Goal: Task Accomplishment & Management: Manage account settings

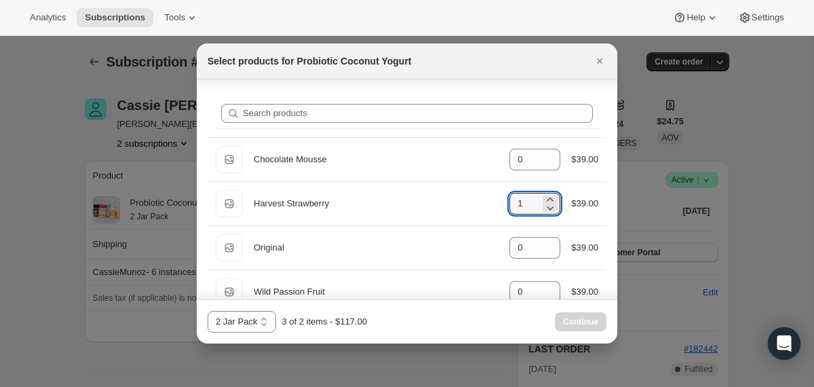
scroll to position [558, 0]
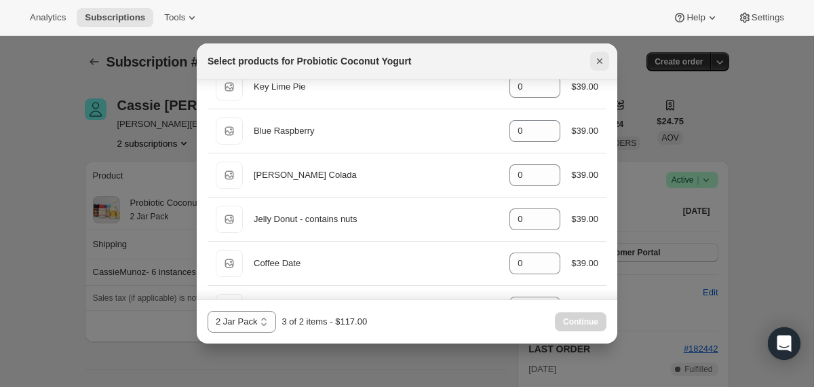
click at [597, 62] on icon "Close" at bounding box center [600, 61] width 14 height 14
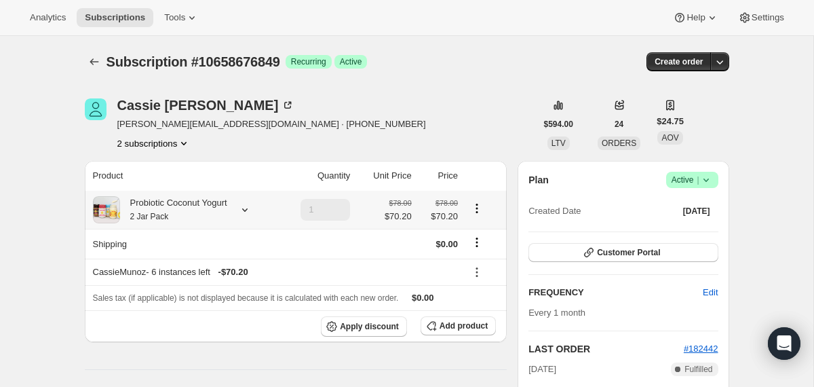
click at [206, 207] on div "Probiotic Coconut Yogurt 2 Jar Pack" at bounding box center [173, 209] width 107 height 27
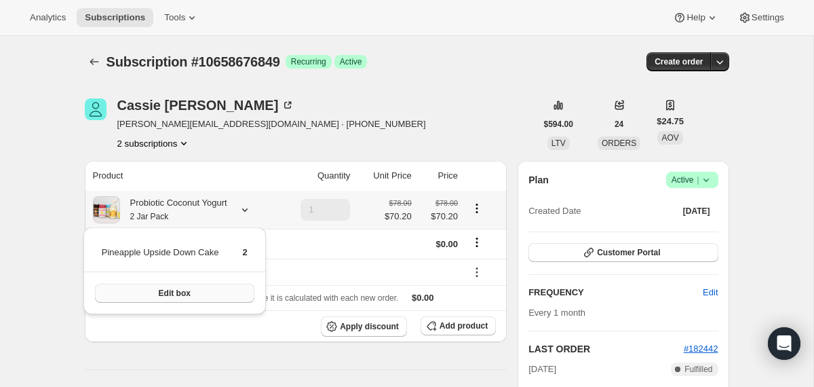
click at [191, 293] on span "Edit box" at bounding box center [175, 293] width 32 height 11
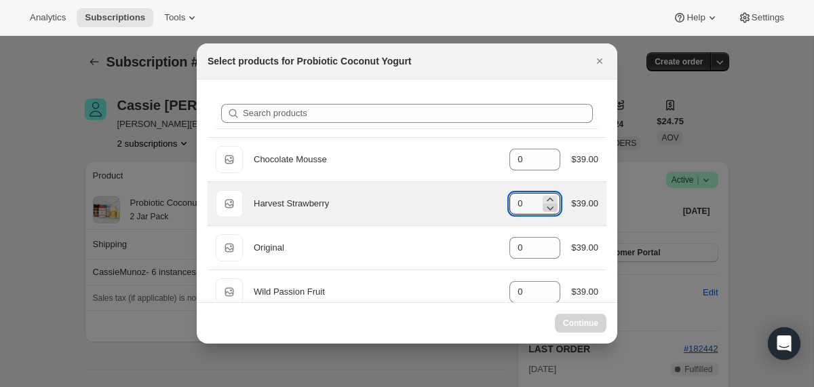
click at [545, 201] on icon ":r1js:" at bounding box center [550, 208] width 14 height 14
click at [545, 197] on icon ":r1js:" at bounding box center [550, 200] width 14 height 14
type input "1"
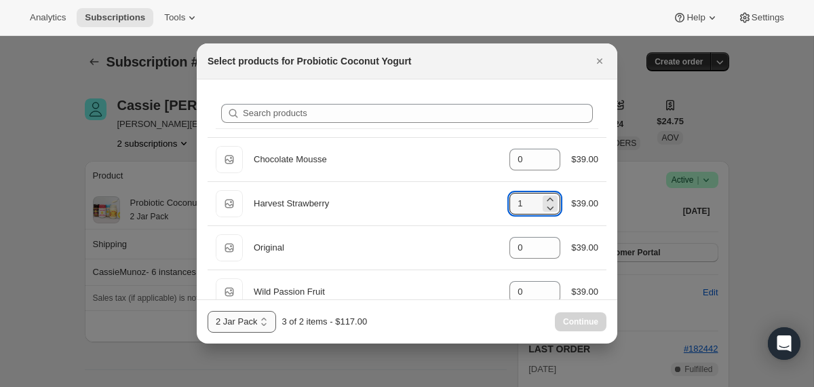
click at [241, 324] on select "2 Jar Pack 3 Jar Pack 4 Jar Pack" at bounding box center [242, 322] width 69 height 22
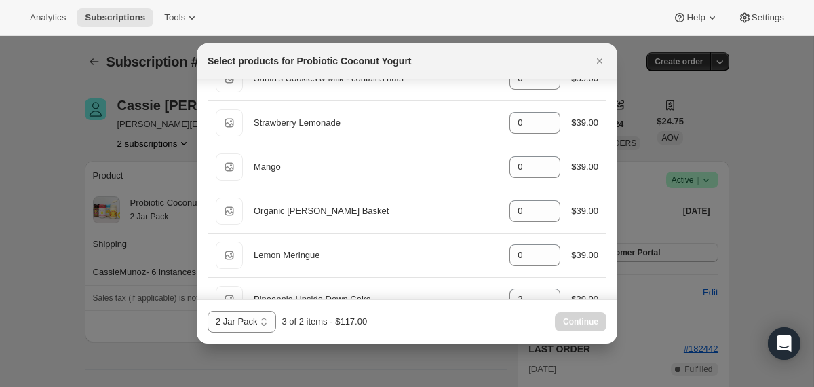
scroll to position [1083, 0]
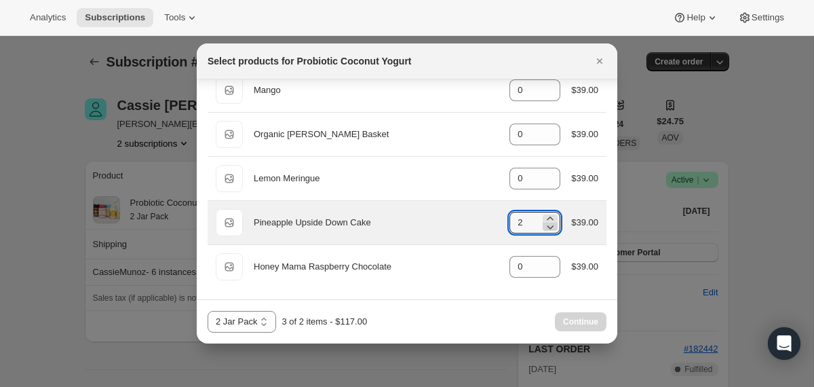
click at [547, 227] on icon ":r1js:" at bounding box center [550, 227] width 14 height 14
type input "0"
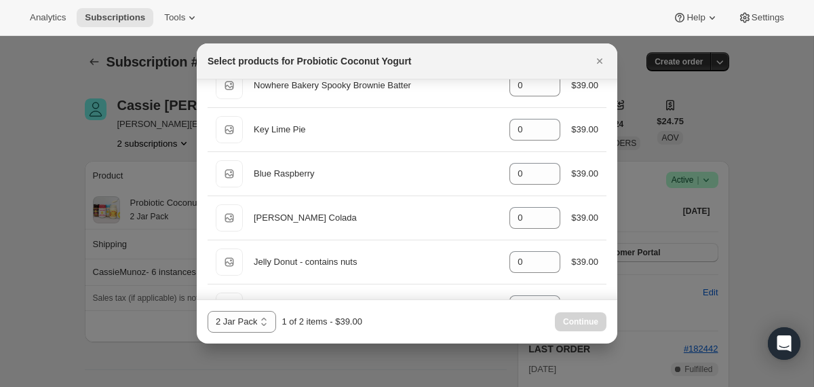
scroll to position [514, 0]
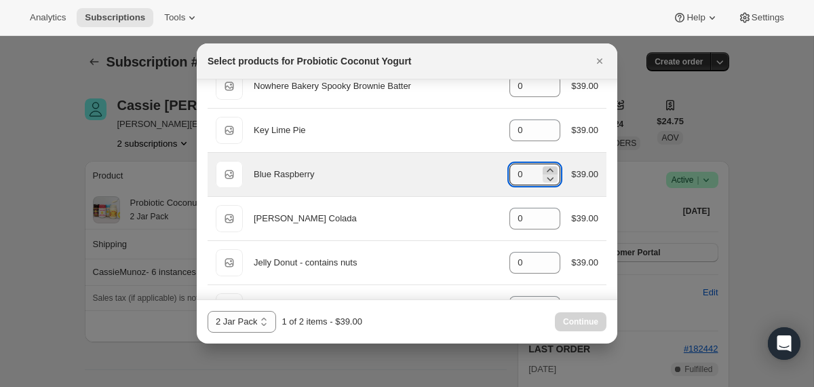
click at [549, 168] on icon ":r1js:" at bounding box center [550, 170] width 14 height 14
type input "1"
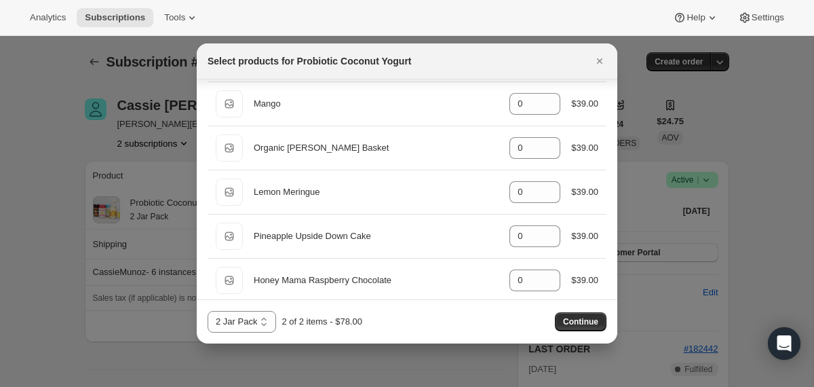
scroll to position [1083, 0]
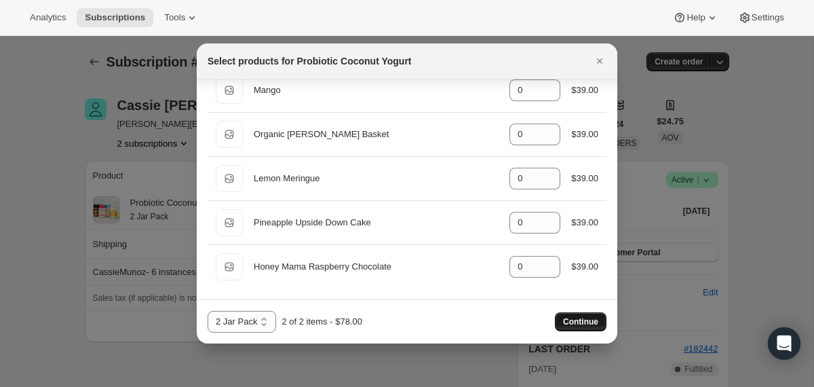
click at [571, 322] on span "Continue" at bounding box center [580, 321] width 35 height 11
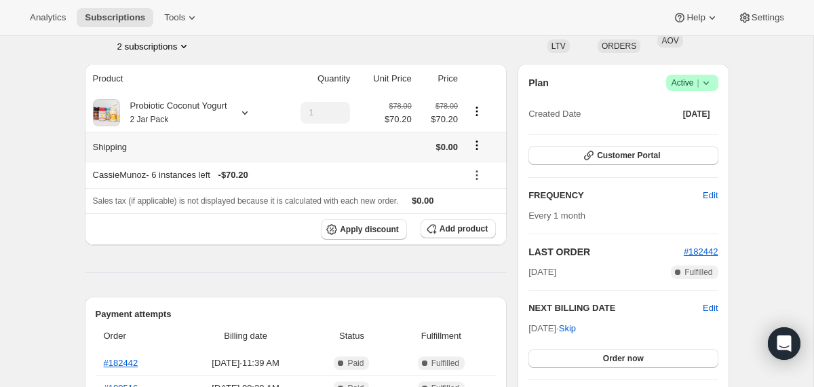
scroll to position [158, 0]
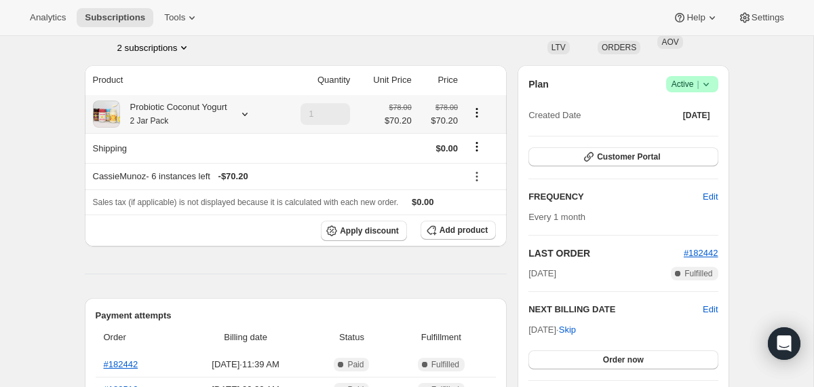
click at [248, 115] on icon at bounding box center [244, 114] width 5 height 3
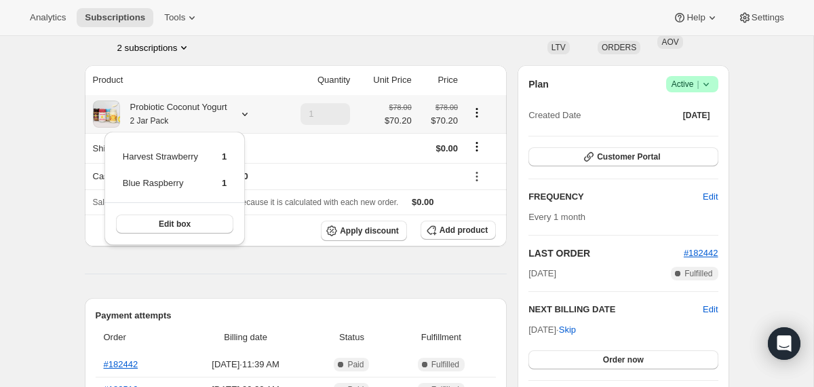
click at [248, 115] on icon at bounding box center [244, 114] width 5 height 3
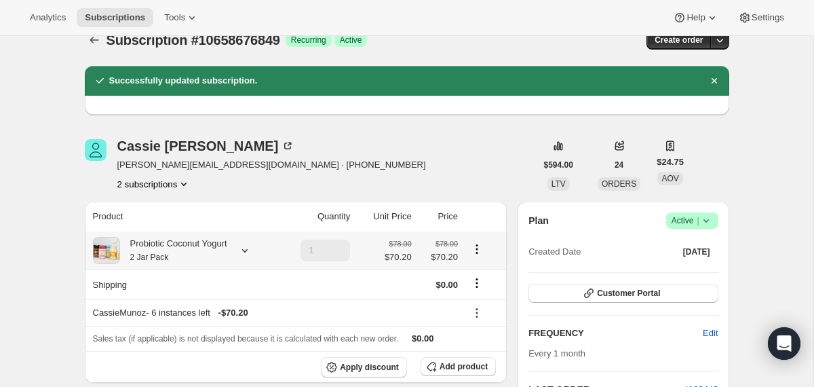
scroll to position [0, 0]
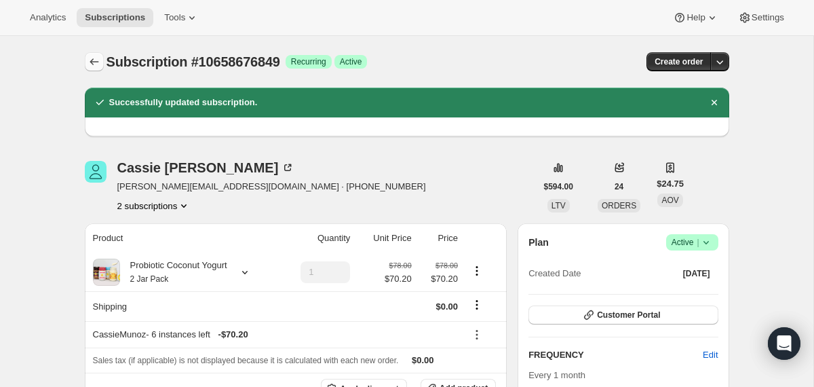
click at [100, 60] on button "Subscriptions" at bounding box center [94, 61] width 19 height 19
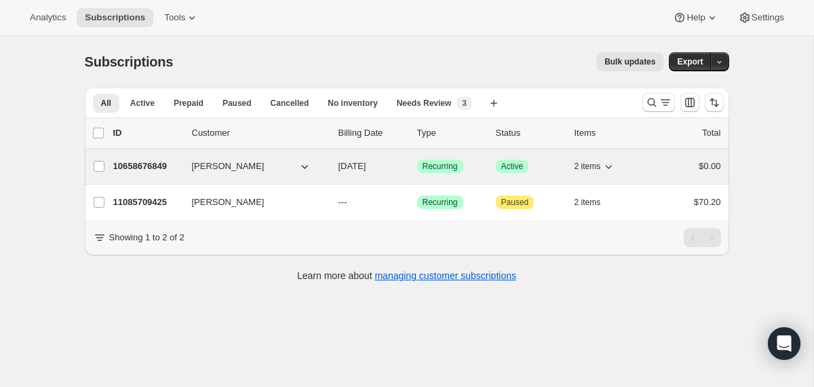
click at [328, 168] on div "10658676849 Cassie Munoz 09/01/2025 Success Recurring Success Active 2 items $0…" at bounding box center [417, 166] width 608 height 19
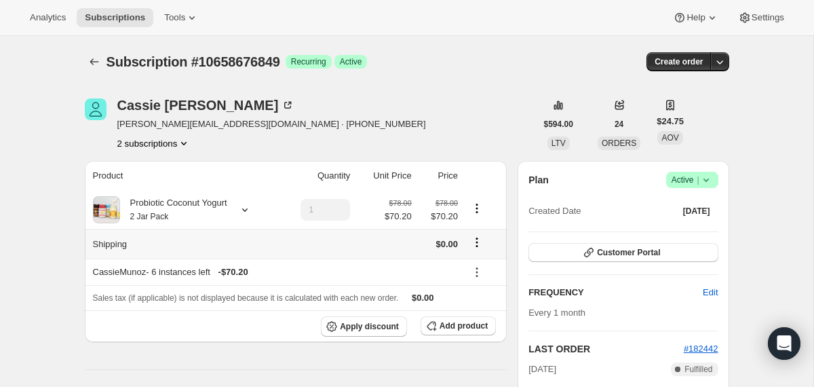
scroll to position [64, 0]
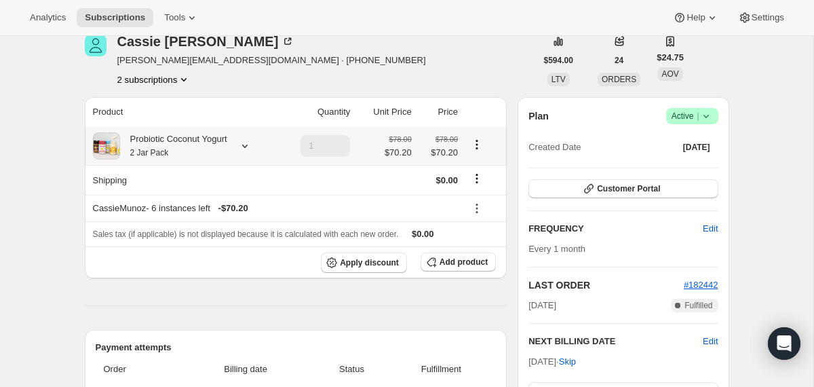
click at [227, 136] on div "Probiotic Coconut Yogurt 2 Jar Pack" at bounding box center [173, 145] width 107 height 27
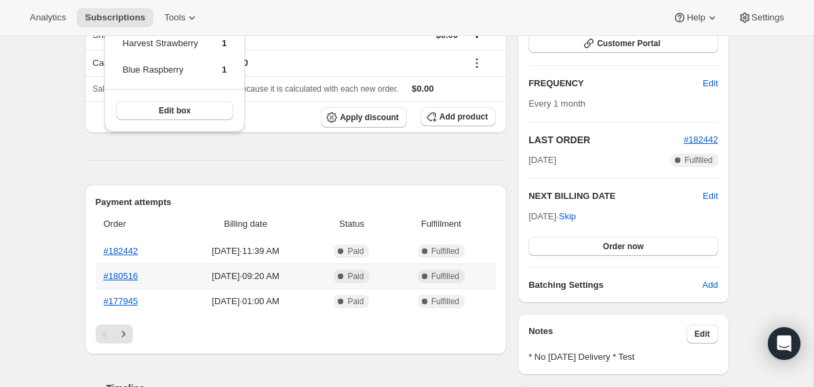
scroll to position [210, 0]
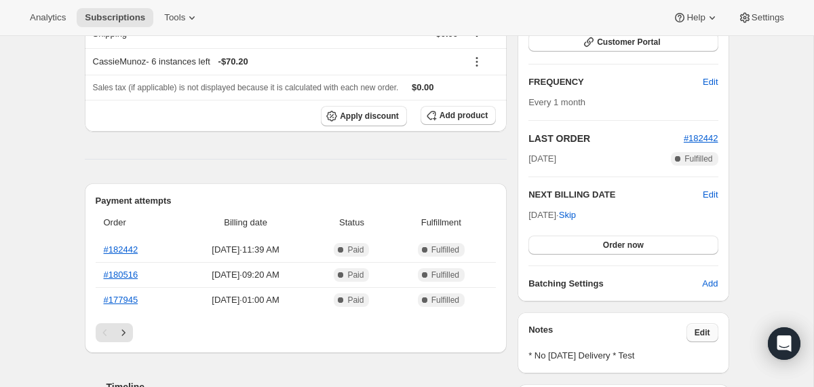
click at [712, 332] on button "Edit" at bounding box center [702, 332] width 32 height 19
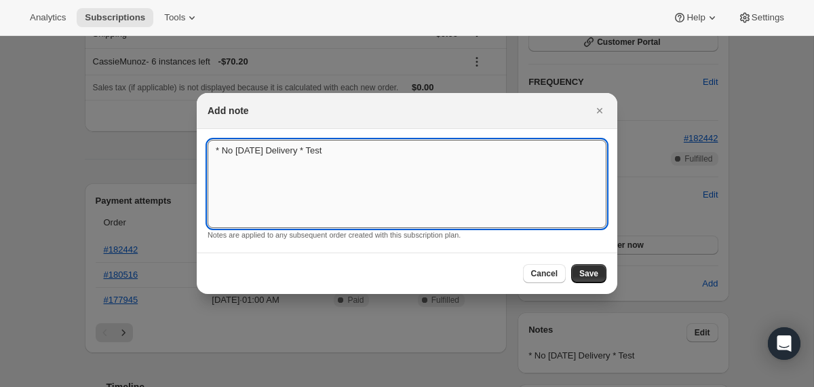
click at [328, 153] on textarea "* No Saturday Delivery * Test" at bounding box center [407, 184] width 399 height 88
click at [585, 279] on button "Save" at bounding box center [588, 273] width 35 height 19
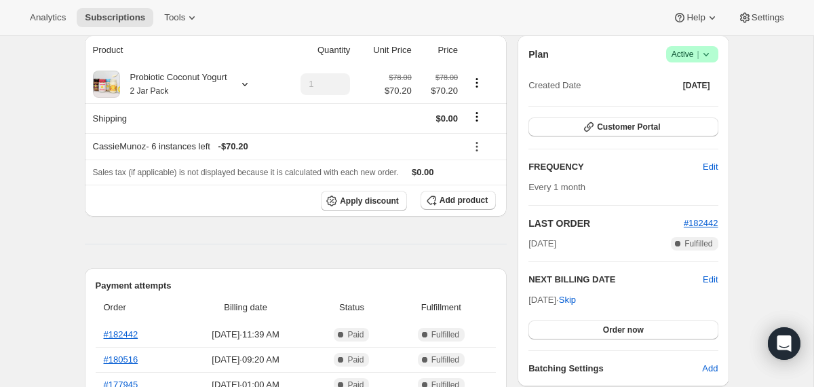
scroll to position [204, 0]
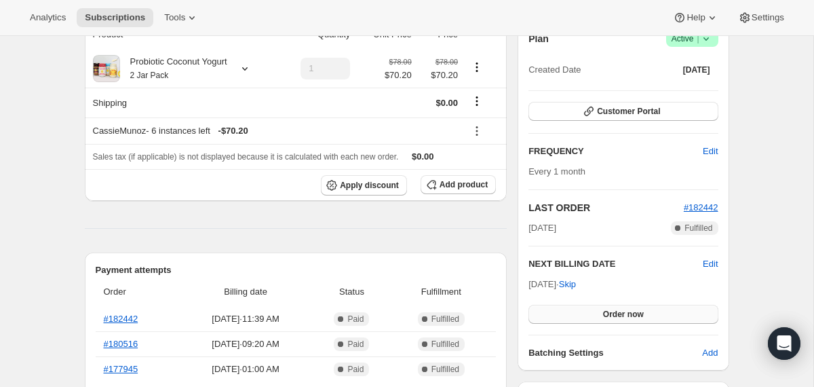
click at [572, 316] on button "Order now" at bounding box center [622, 314] width 189 height 19
click at [572, 316] on button "Click to confirm" at bounding box center [622, 314] width 189 height 19
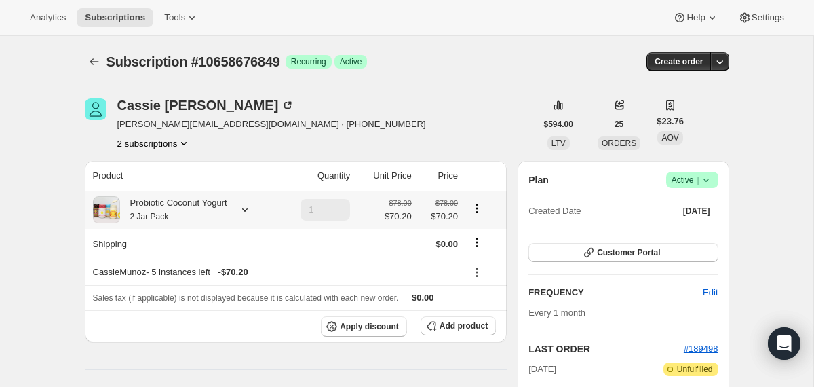
click at [193, 212] on div "Probiotic Coconut Yogurt 2 Jar Pack" at bounding box center [173, 209] width 107 height 27
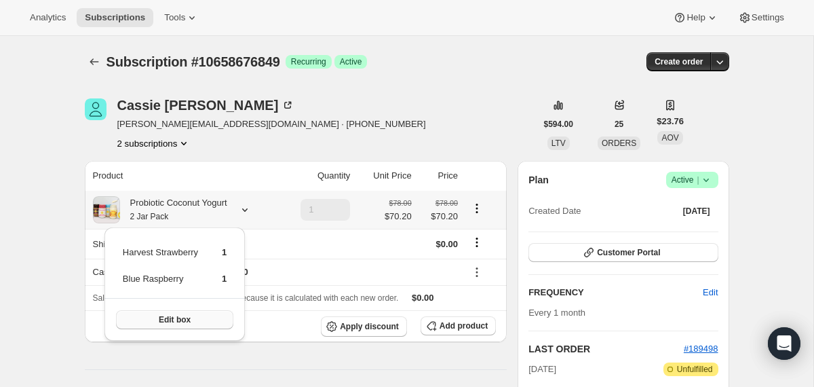
click at [188, 315] on span "Edit box" at bounding box center [175, 319] width 32 height 11
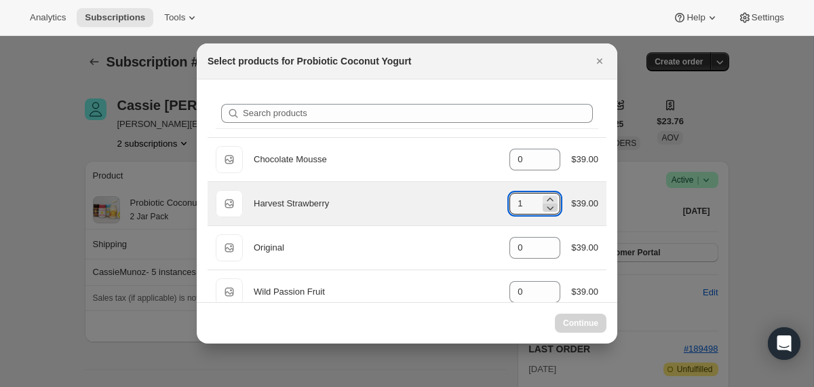
click at [547, 206] on icon ":r3r:" at bounding box center [550, 208] width 14 height 14
click at [547, 205] on icon ":r3r:" at bounding box center [550, 208] width 14 height 14
type input "0"
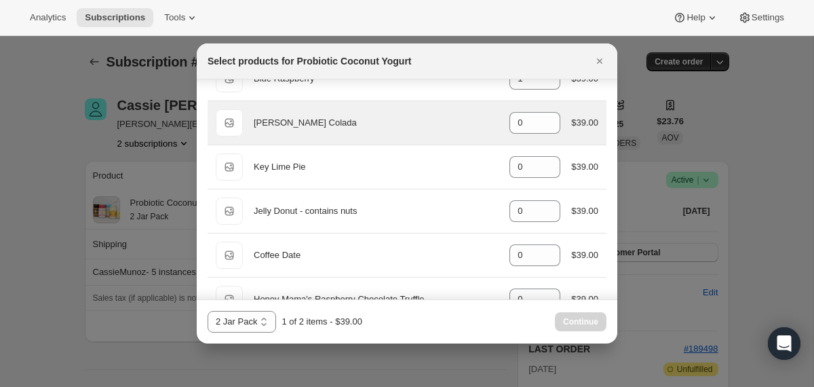
scroll to position [530, 0]
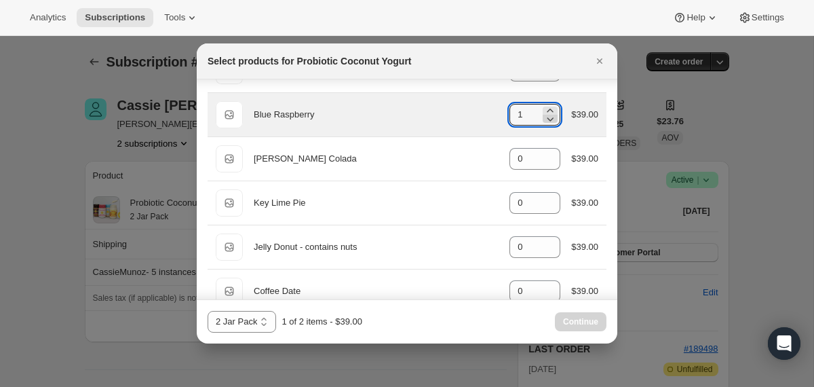
click at [549, 117] on icon ":r3r:" at bounding box center [550, 119] width 7 height 4
type input "0"
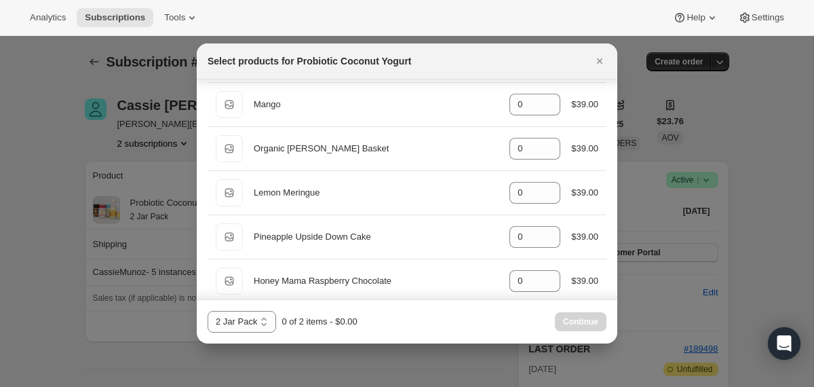
scroll to position [1083, 0]
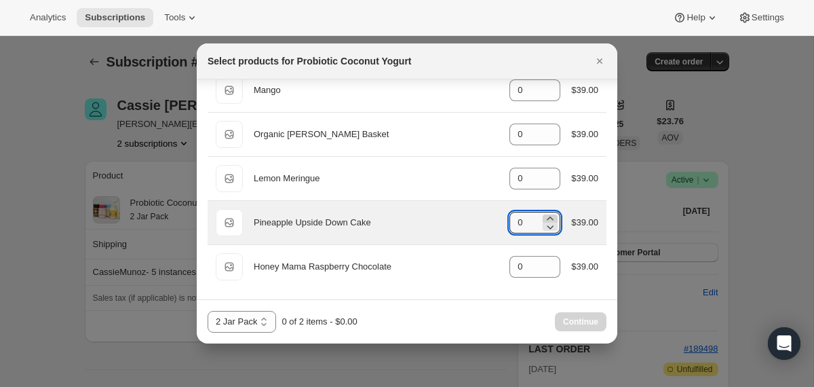
click at [543, 218] on icon ":r3r:" at bounding box center [550, 219] width 14 height 14
type input "2"
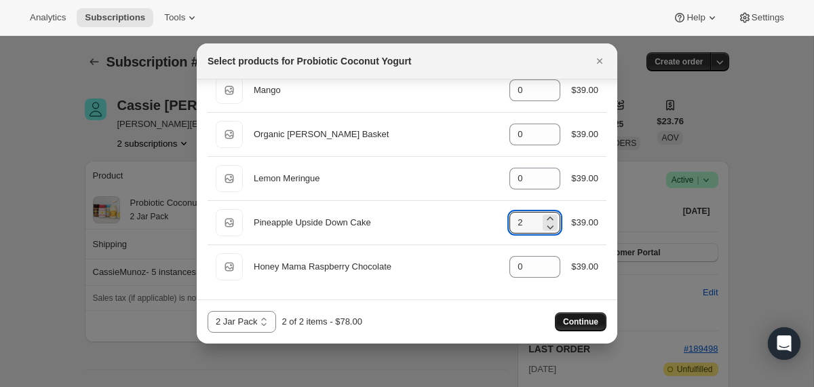
click at [569, 317] on span "Continue" at bounding box center [580, 321] width 35 height 11
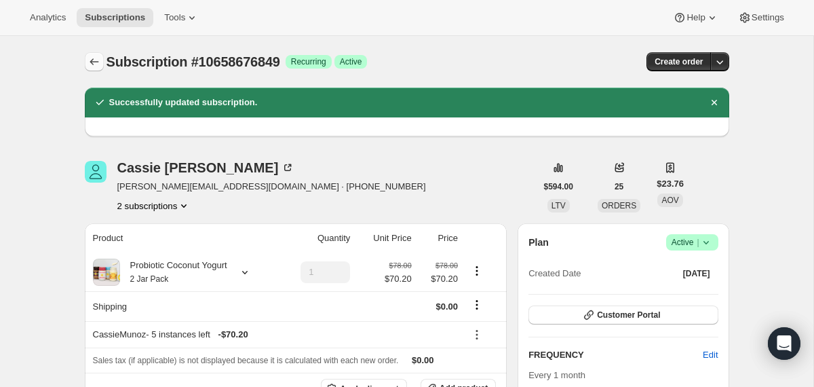
click at [94, 60] on icon "Subscriptions" at bounding box center [95, 62] width 14 height 14
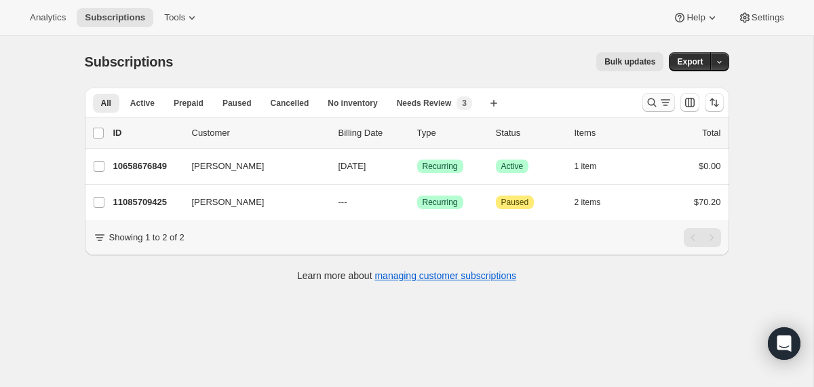
click at [656, 102] on icon "Search and filter results" at bounding box center [652, 103] width 14 height 14
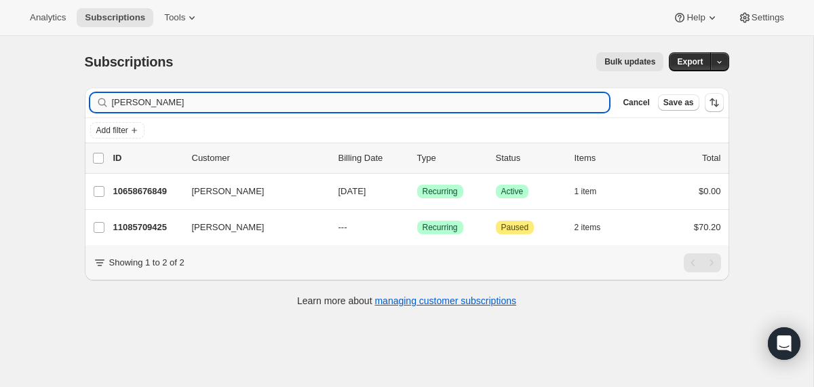
click at [502, 99] on input "[PERSON_NAME]" at bounding box center [361, 102] width 498 height 19
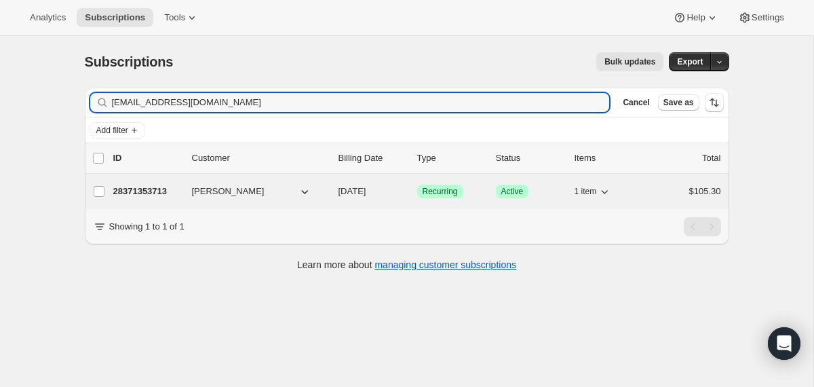
type input "barbjmitchell@yahoo.com"
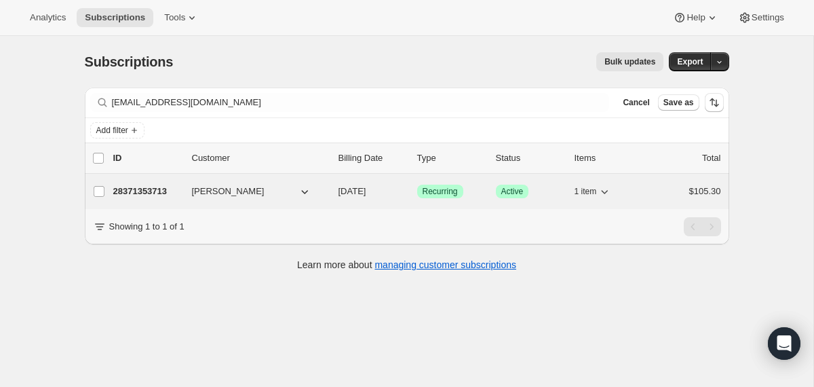
click at [338, 194] on span "[DATE]" at bounding box center [352, 191] width 28 height 10
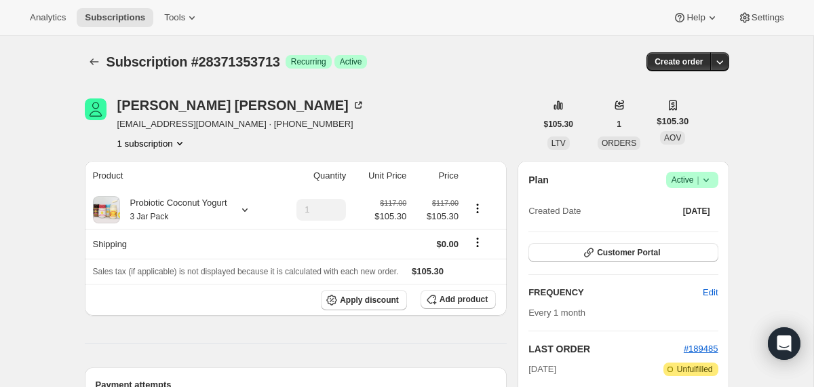
click at [706, 179] on icon at bounding box center [705, 179] width 5 height 3
click at [672, 236] on button "Cancel subscription" at bounding box center [686, 229] width 85 height 22
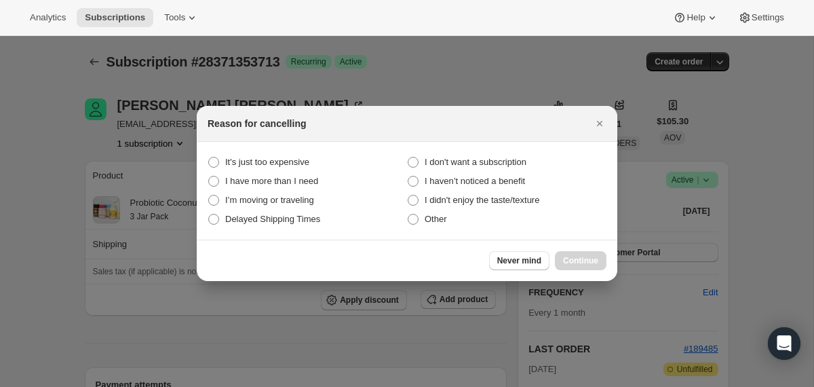
click at [512, 152] on section "It's just too expensive I don't want a subscription I have more than I need I h…" at bounding box center [407, 191] width 421 height 98
click at [515, 163] on span "I don't want a subscription" at bounding box center [476, 162] width 102 height 10
click at [408, 157] on subscription "I don't want a subscription" at bounding box center [408, 157] width 1 height 1
radio subscription "true"
click at [580, 253] on button "Continue" at bounding box center [581, 260] width 52 height 19
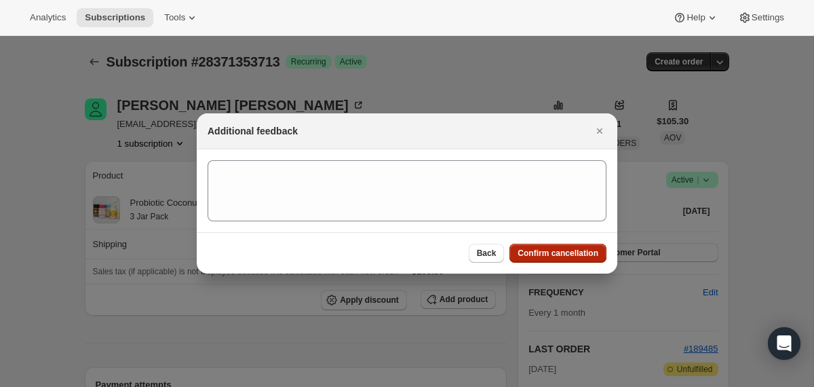
click at [580, 253] on span "Confirm cancellation" at bounding box center [558, 253] width 81 height 11
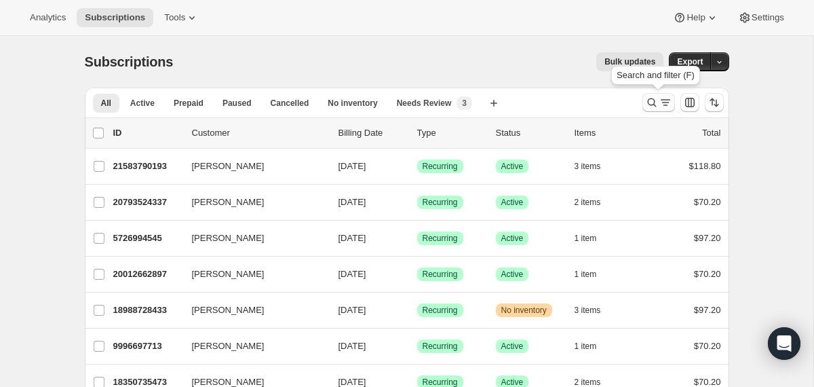
click at [657, 100] on icon "Search and filter results" at bounding box center [652, 103] width 14 height 14
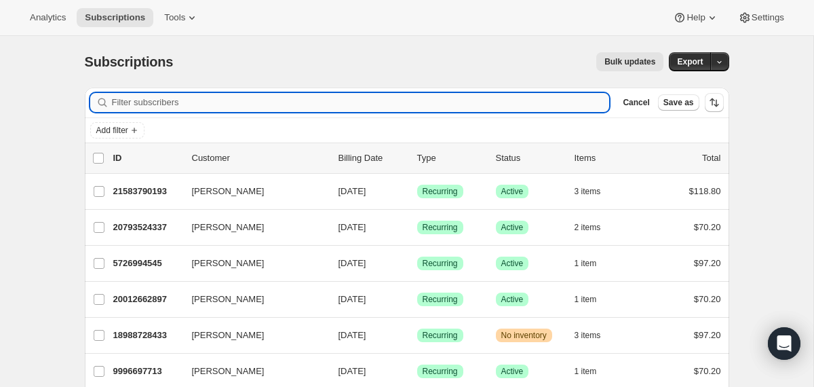
click at [505, 109] on input "Filter subscribers" at bounding box center [361, 102] width 498 height 19
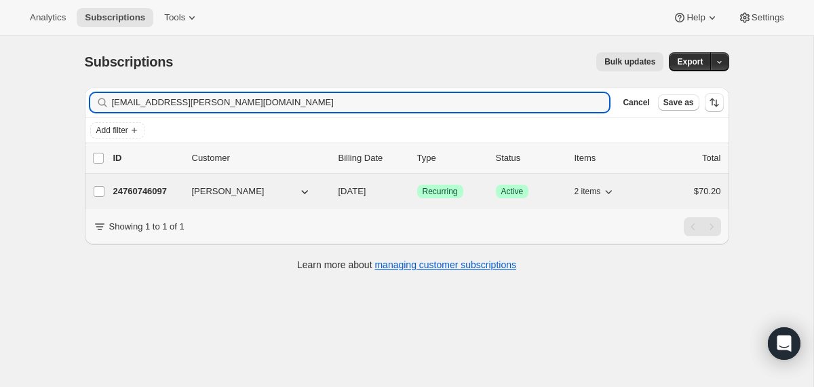
type input "[EMAIL_ADDRESS][PERSON_NAME][DOMAIN_NAME]"
click at [328, 192] on div "24760746097 [PERSON_NAME] [DATE] Success Recurring Success Active 2 items $70.20" at bounding box center [417, 191] width 608 height 19
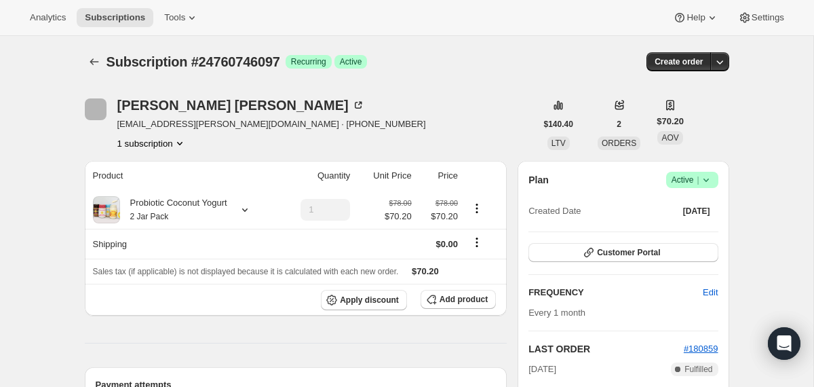
click at [702, 182] on icon at bounding box center [706, 180] width 14 height 14
click at [677, 229] on span "Cancel subscription" at bounding box center [686, 230] width 77 height 10
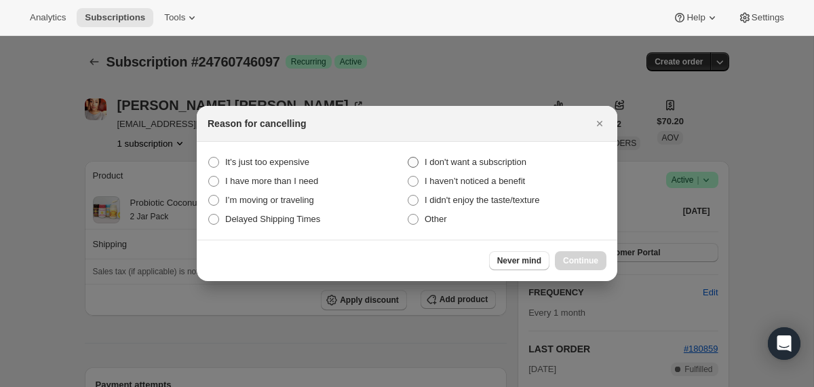
click at [519, 157] on span "I don't want a subscription" at bounding box center [476, 162] width 102 height 10
click at [408, 157] on subscription "I don't want a subscription" at bounding box center [408, 157] width 1 height 1
radio subscription "true"
click at [583, 260] on span "Continue" at bounding box center [580, 260] width 35 height 11
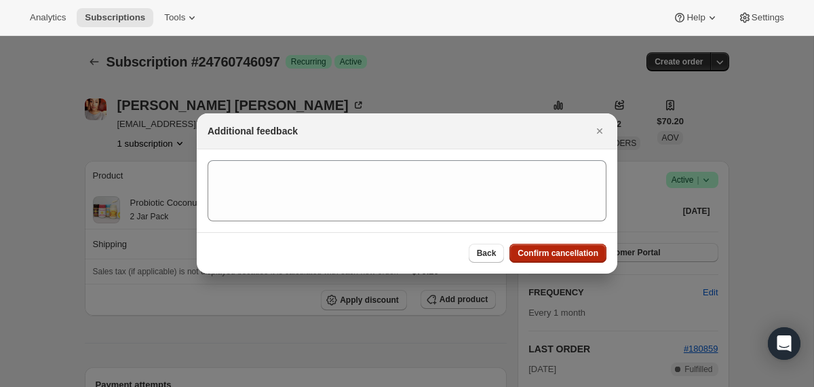
click at [578, 255] on span "Confirm cancellation" at bounding box center [558, 253] width 81 height 11
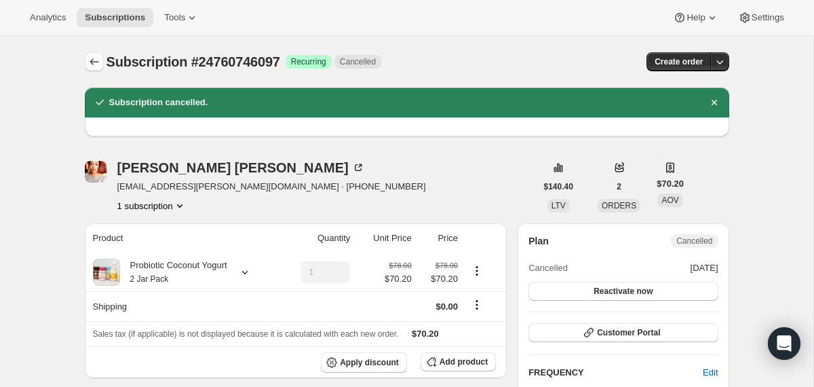
click at [94, 66] on icon "Subscriptions" at bounding box center [95, 62] width 14 height 14
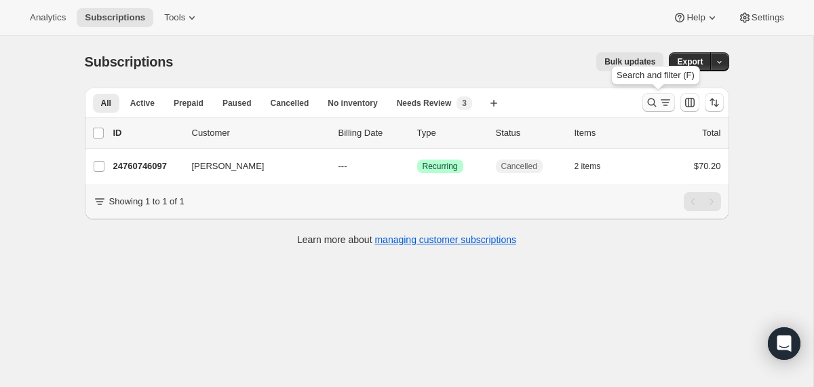
click at [646, 103] on icon "Search and filter results" at bounding box center [652, 103] width 14 height 14
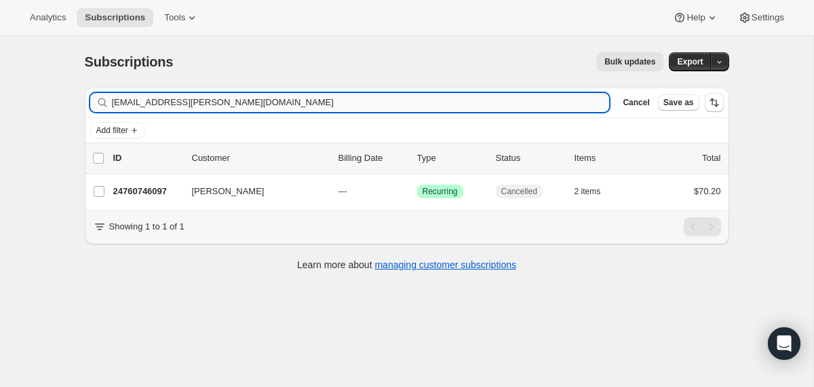
click at [529, 108] on input "[EMAIL_ADDRESS][PERSON_NAME][DOMAIN_NAME]" at bounding box center [361, 102] width 498 height 19
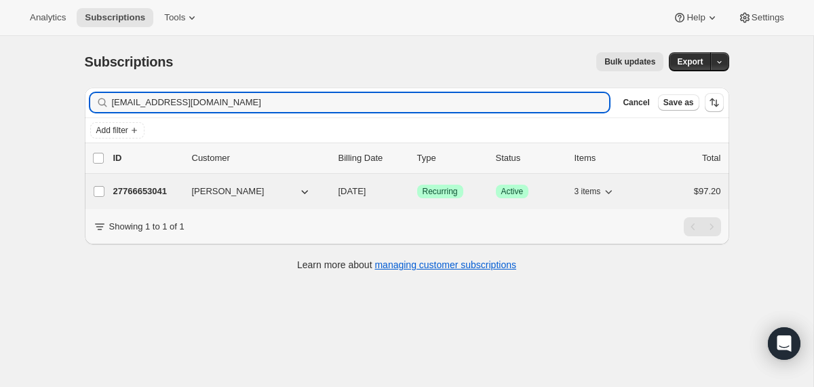
type input "[EMAIL_ADDRESS][DOMAIN_NAME]"
click at [335, 191] on div "27766653041 [PERSON_NAME] [DATE] Success Recurring Success Active 3 items $97.20" at bounding box center [417, 191] width 608 height 19
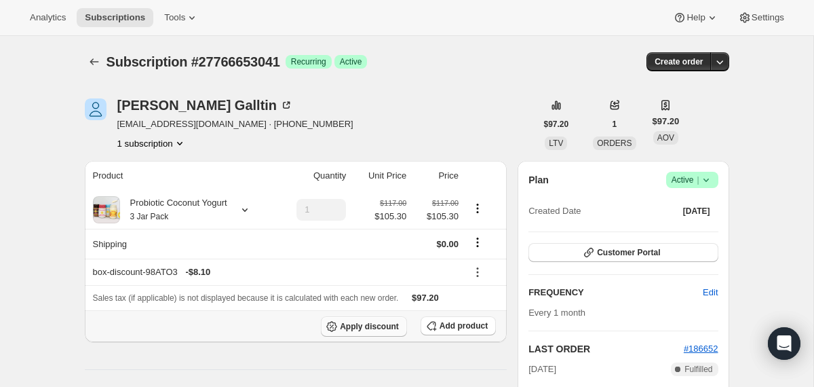
click at [353, 328] on span "Apply discount" at bounding box center [369, 326] width 59 height 11
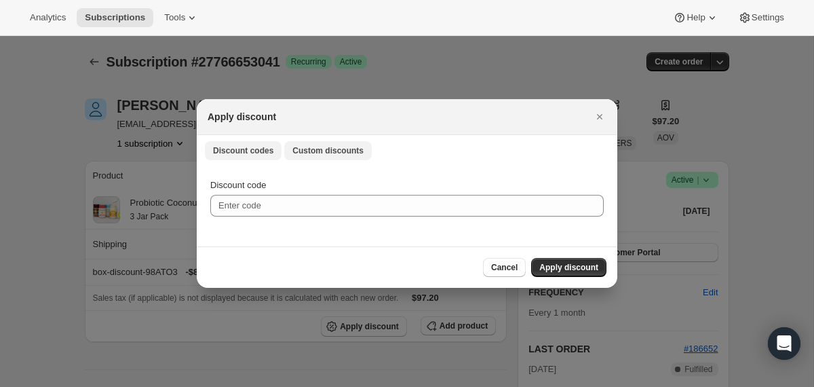
click at [347, 153] on span "Custom discounts" at bounding box center [327, 150] width 71 height 11
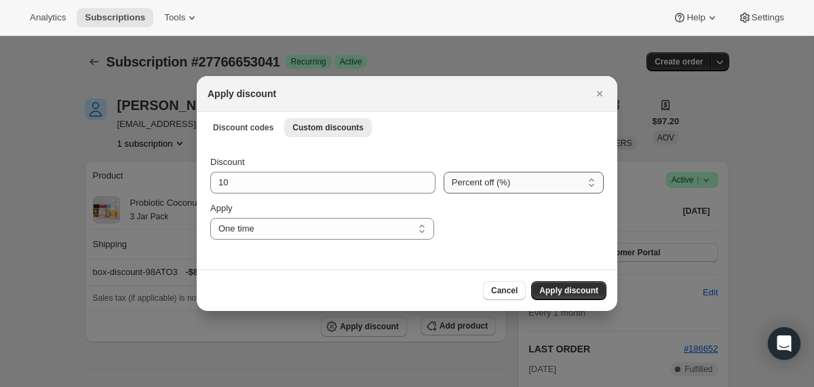
click at [476, 178] on select "Percent off (%) Amount off ($)" at bounding box center [524, 183] width 160 height 22
select select "fixed"
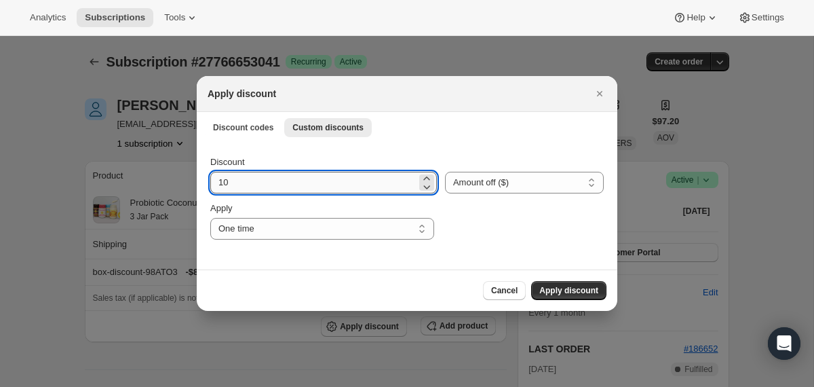
click at [340, 182] on input "10" at bounding box center [313, 183] width 206 height 22
type input "32.4"
click at [575, 288] on span "Apply discount" at bounding box center [568, 290] width 59 height 11
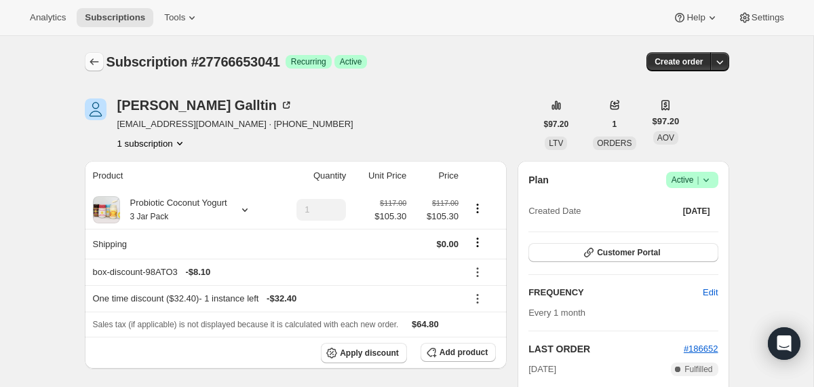
click at [96, 56] on icon "Subscriptions" at bounding box center [95, 62] width 14 height 14
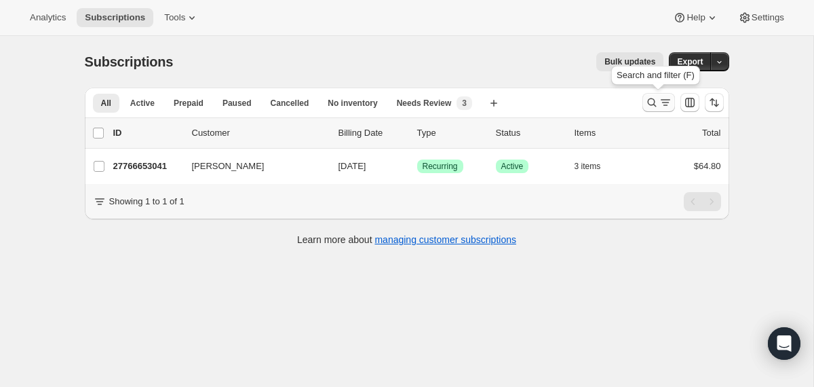
click at [647, 104] on icon "Search and filter results" at bounding box center [652, 103] width 14 height 14
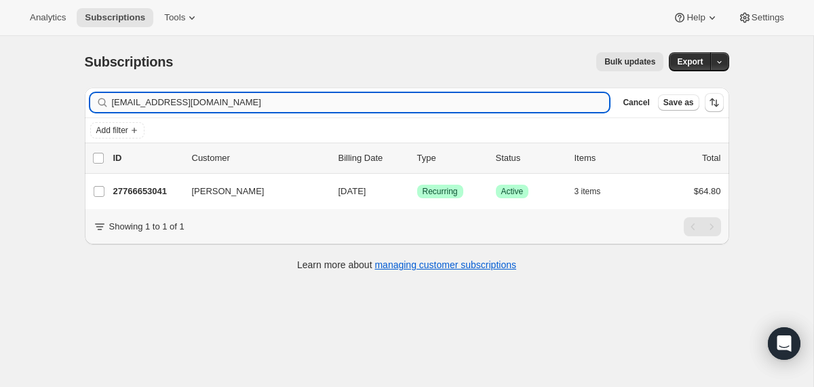
click at [469, 104] on input "[EMAIL_ADDRESS][DOMAIN_NAME]" at bounding box center [361, 102] width 498 height 19
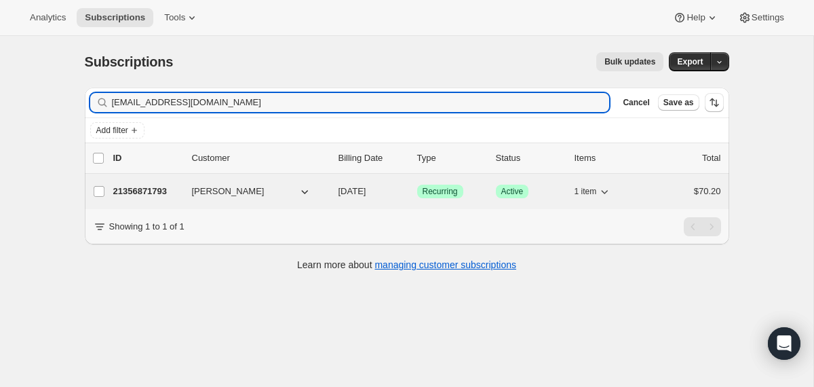
type input "[EMAIL_ADDRESS][DOMAIN_NAME]"
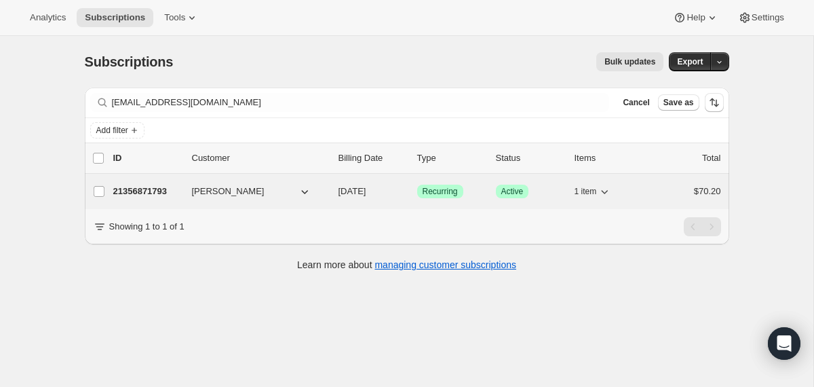
click at [333, 192] on div "21356871793 [PERSON_NAME] [DATE] Success Recurring Success Active 1 item $70.20" at bounding box center [417, 191] width 608 height 19
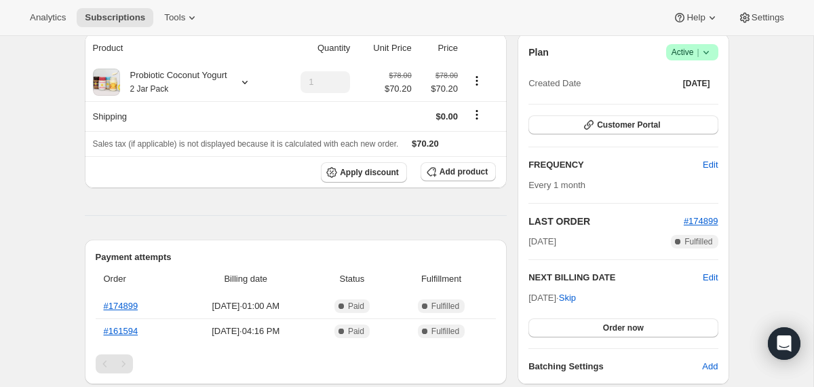
scroll to position [185, 0]
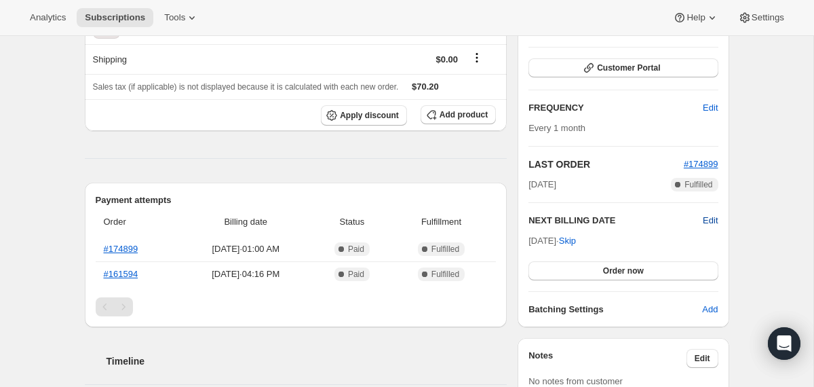
click at [712, 220] on span "Edit" at bounding box center [710, 221] width 15 height 14
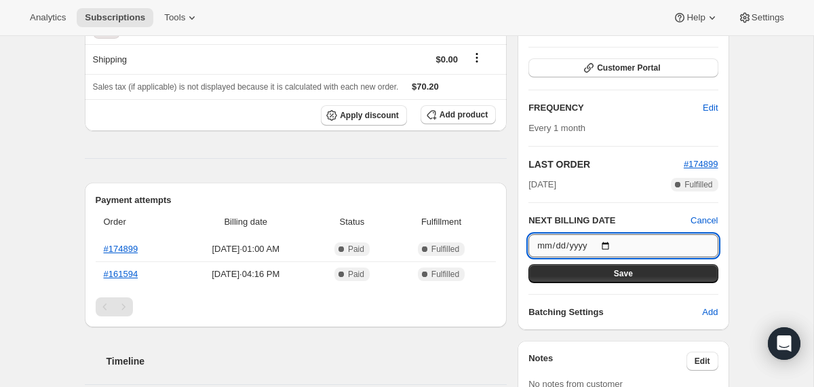
click at [615, 240] on input "[DATE]" at bounding box center [622, 245] width 189 height 23
type input "[DATE]"
click at [592, 272] on button "Save" at bounding box center [622, 273] width 189 height 19
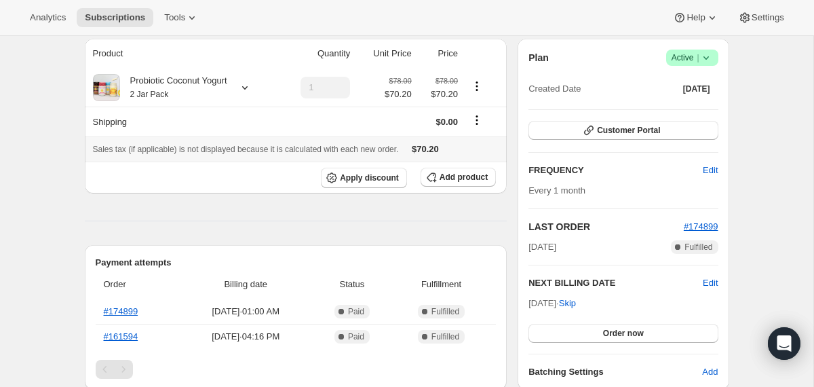
scroll to position [0, 0]
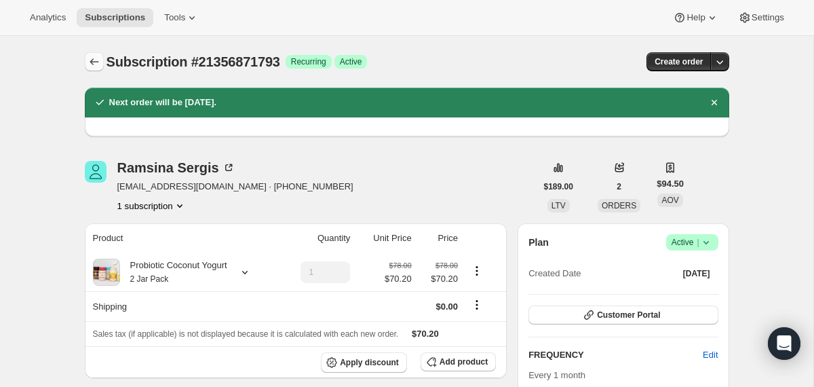
click at [96, 62] on icon "Subscriptions" at bounding box center [95, 62] width 14 height 14
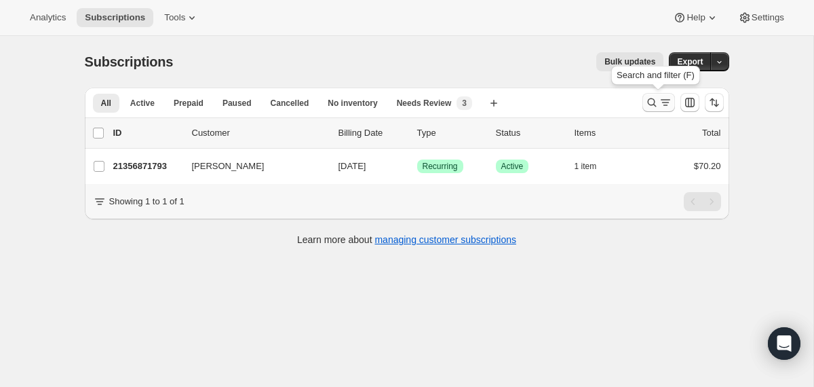
click at [649, 106] on icon "Search and filter results" at bounding box center [652, 103] width 14 height 14
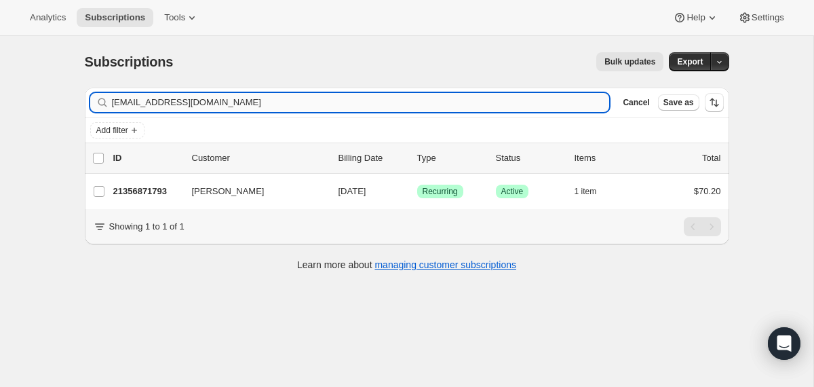
click at [397, 102] on input "[EMAIL_ADDRESS][DOMAIN_NAME]" at bounding box center [361, 102] width 498 height 19
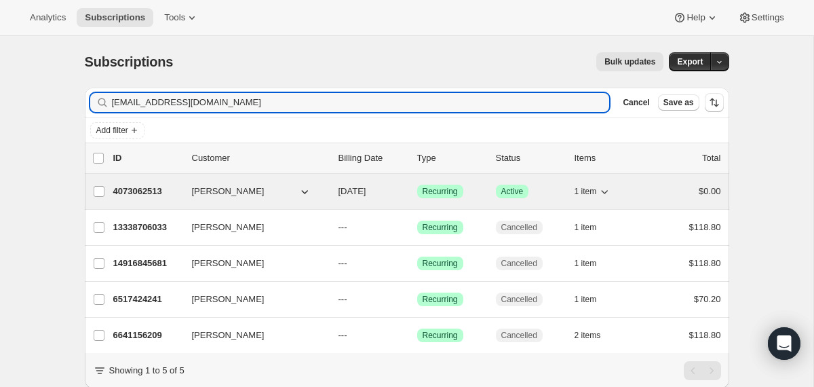
type input "[EMAIL_ADDRESS][DOMAIN_NAME]"
click at [334, 190] on div "4073062513 [PERSON_NAME] [DATE] Success Recurring Success Active 1 item $0.00" at bounding box center [417, 191] width 608 height 19
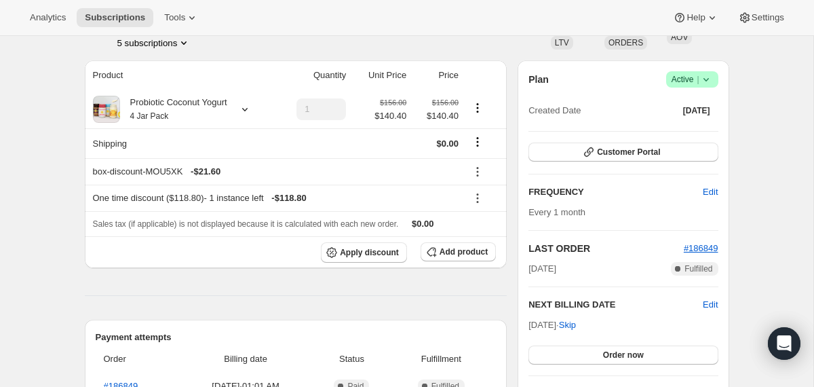
scroll to position [120, 0]
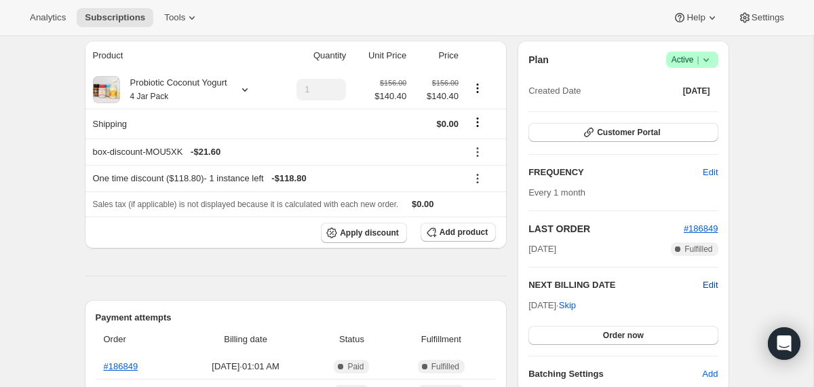
click at [708, 286] on span "Edit" at bounding box center [710, 285] width 15 height 14
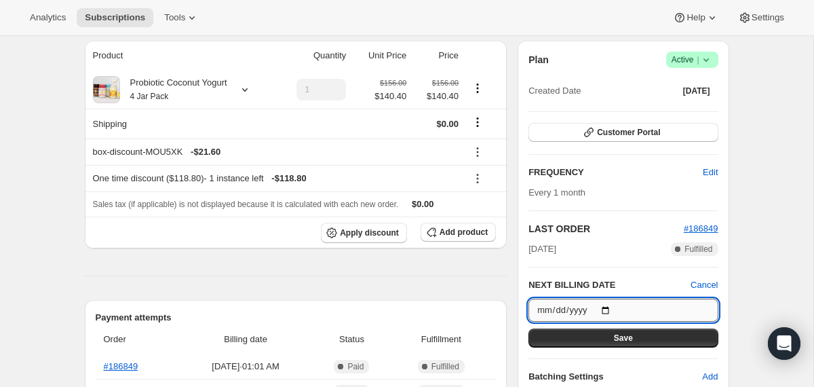
click at [612, 311] on input "[DATE]" at bounding box center [622, 309] width 189 height 23
type input "[DATE]"
click at [565, 341] on button "Save" at bounding box center [622, 337] width 189 height 19
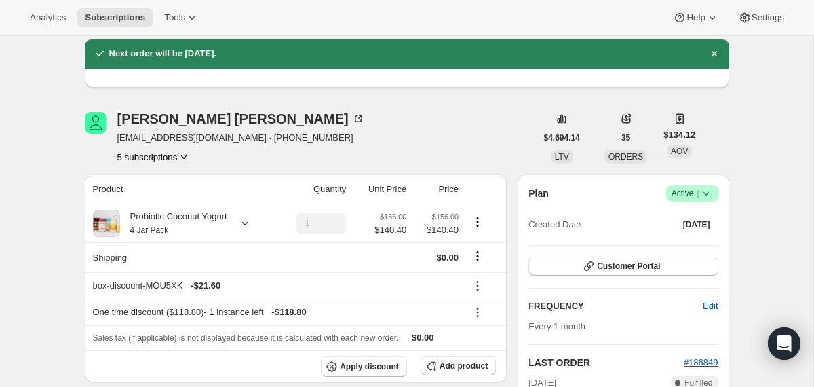
scroll to position [0, 0]
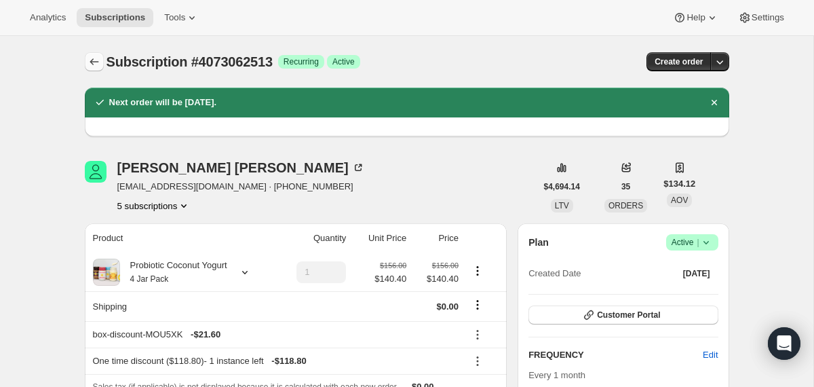
click at [100, 64] on icon "Subscriptions" at bounding box center [95, 62] width 14 height 14
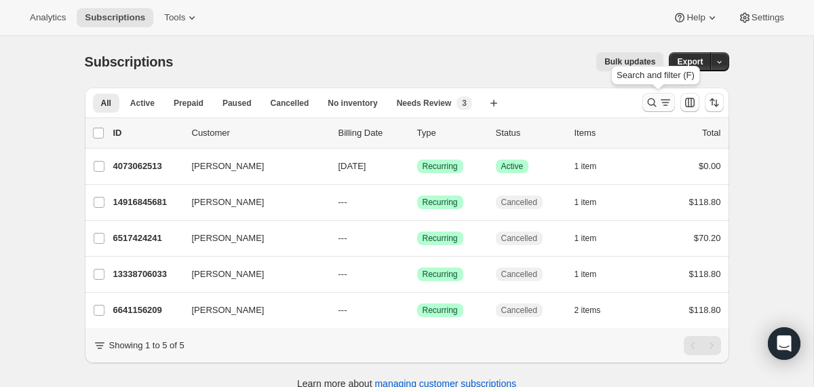
click at [651, 105] on icon "Search and filter results" at bounding box center [651, 102] width 9 height 9
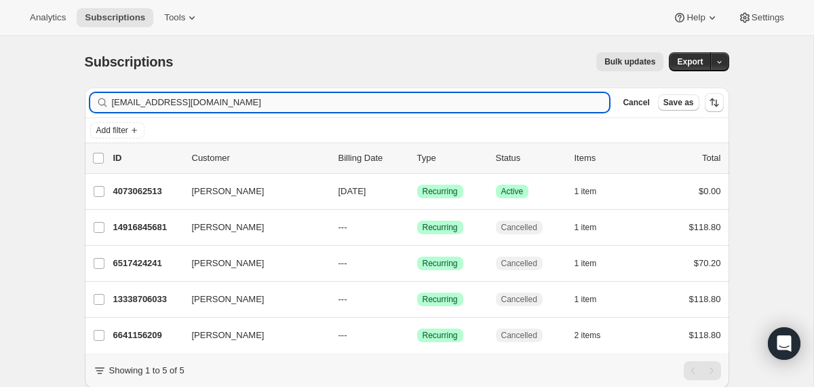
click at [493, 108] on input "[EMAIL_ADDRESS][DOMAIN_NAME]" at bounding box center [361, 102] width 498 height 19
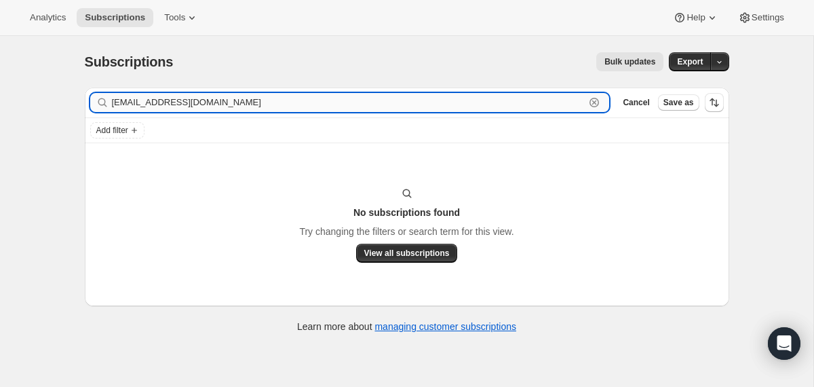
click at [205, 99] on input "[EMAIL_ADDRESS][DOMAIN_NAME]" at bounding box center [348, 102] width 473 height 19
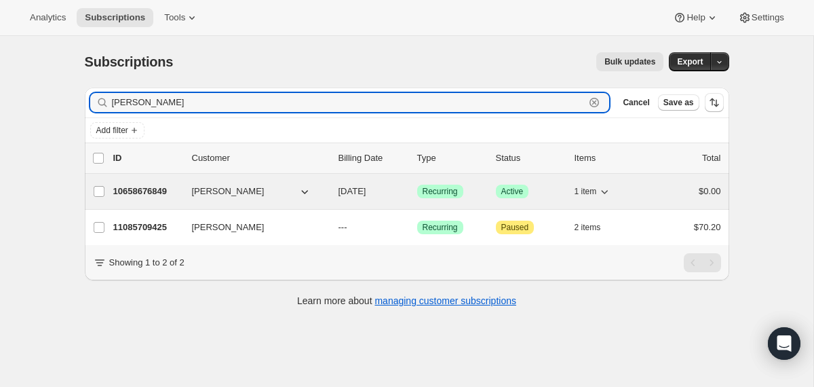
type input "[PERSON_NAME]"
click at [331, 193] on div "10658676849 [PERSON_NAME] [DATE] Success Recurring Success Active 1 item $0.00" at bounding box center [417, 191] width 608 height 19
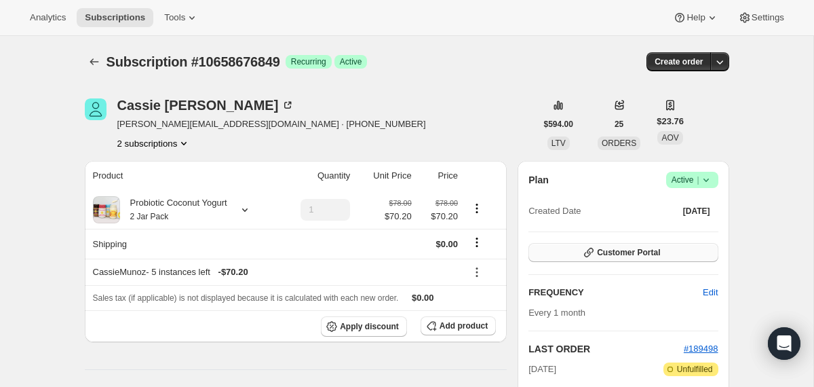
click at [611, 252] on span "Customer Portal" at bounding box center [628, 252] width 63 height 11
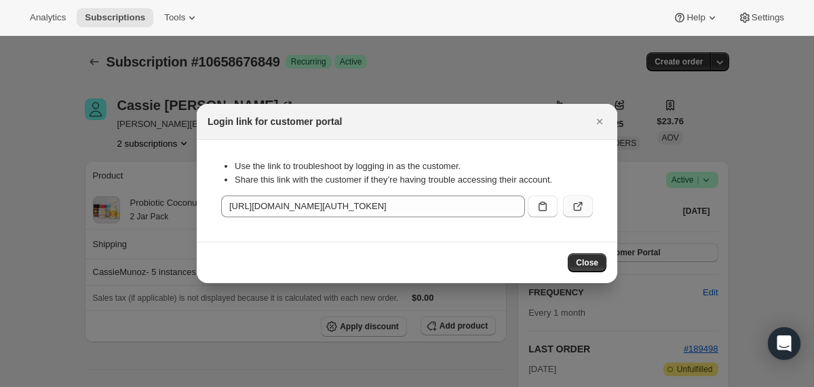
click at [575, 209] on icon ":r1dn:" at bounding box center [578, 206] width 14 height 14
